Goal: Check status: Check status

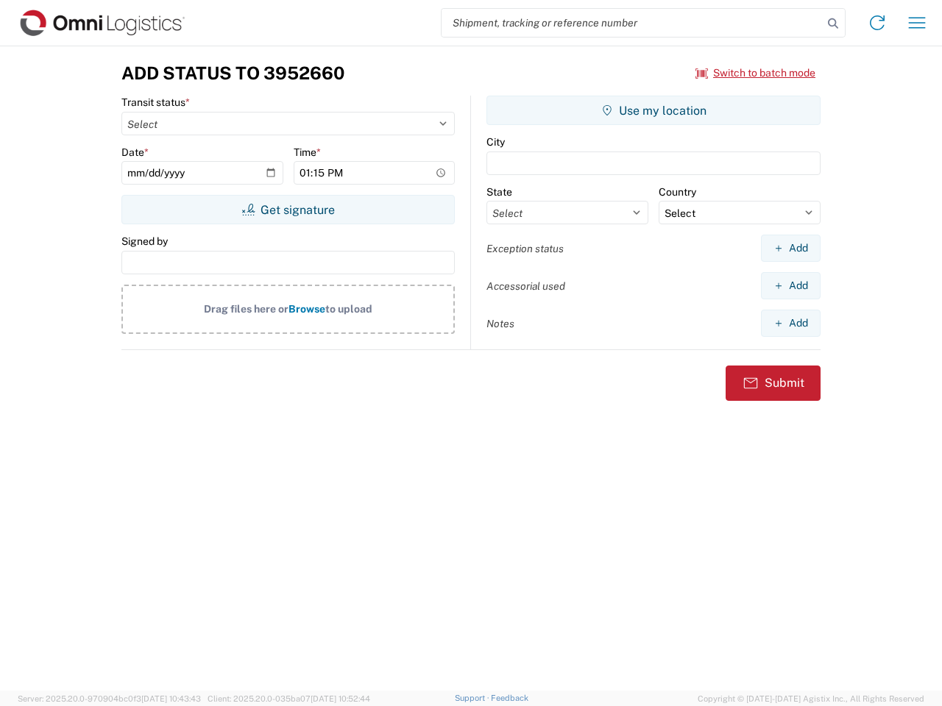
click at [632, 23] on input "search" at bounding box center [631, 23] width 381 height 28
click at [833, 24] on icon at bounding box center [833, 23] width 21 height 21
click at [877, 23] on icon at bounding box center [877, 23] width 24 height 24
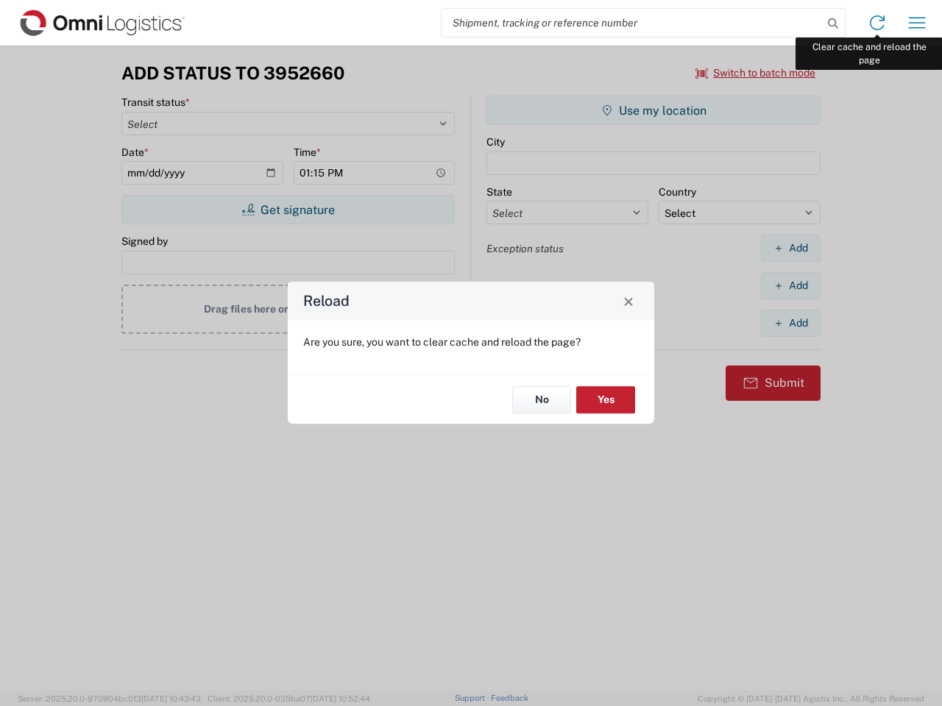
click at [917, 23] on div "Reload Are you sure, you want to clear cache and reload the page? No Yes" at bounding box center [471, 353] width 942 height 706
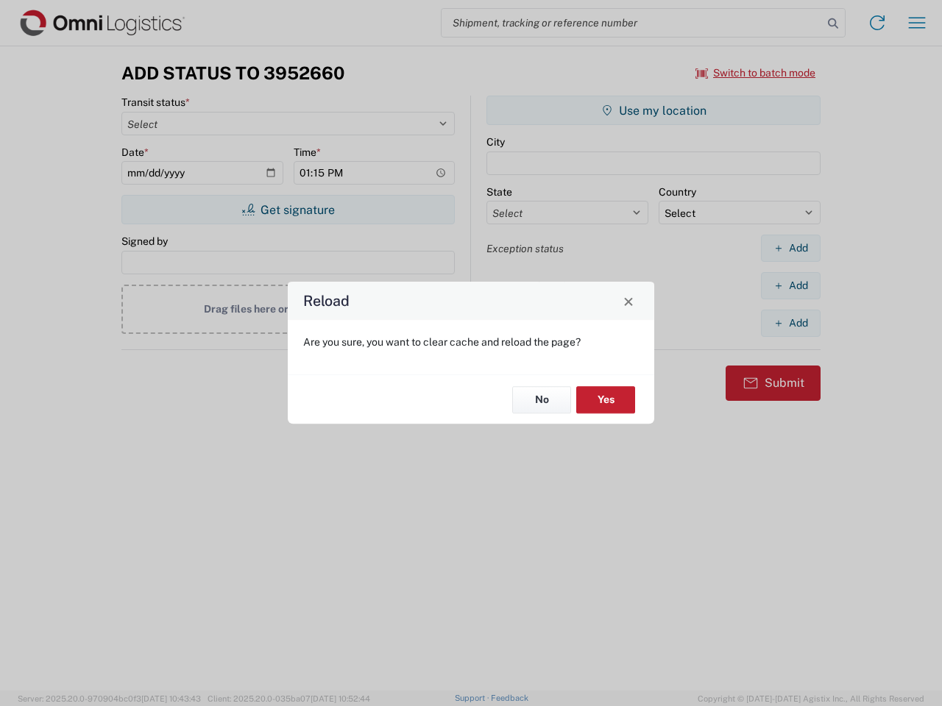
click at [756, 73] on div "Reload Are you sure, you want to clear cache and reload the page? No Yes" at bounding box center [471, 353] width 942 height 706
click at [288, 210] on div "Reload Are you sure, you want to clear cache and reload the page? No Yes" at bounding box center [471, 353] width 942 height 706
click at [653, 110] on div "Reload Are you sure, you want to clear cache and reload the page? No Yes" at bounding box center [471, 353] width 942 height 706
click at [790, 248] on div "Reload Are you sure, you want to clear cache and reload the page? No Yes" at bounding box center [471, 353] width 942 height 706
click at [790, 285] on div "Reload Are you sure, you want to clear cache and reload the page? No Yes" at bounding box center [471, 353] width 942 height 706
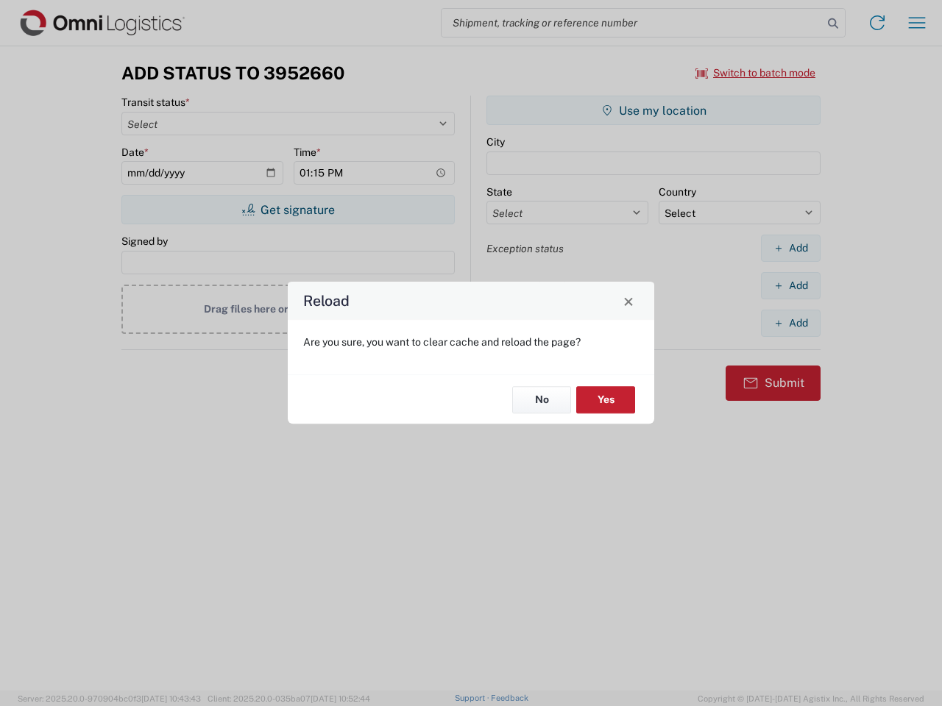
click at [790, 323] on div "Reload Are you sure, you want to clear cache and reload the page? No Yes" at bounding box center [471, 353] width 942 height 706
